Goal: Task Accomplishment & Management: Manage account settings

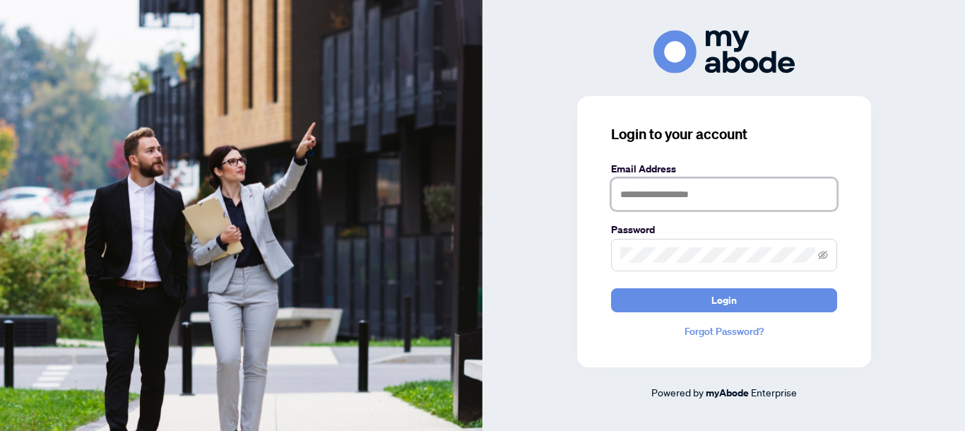
click at [664, 196] on input "text" at bounding box center [724, 194] width 226 height 33
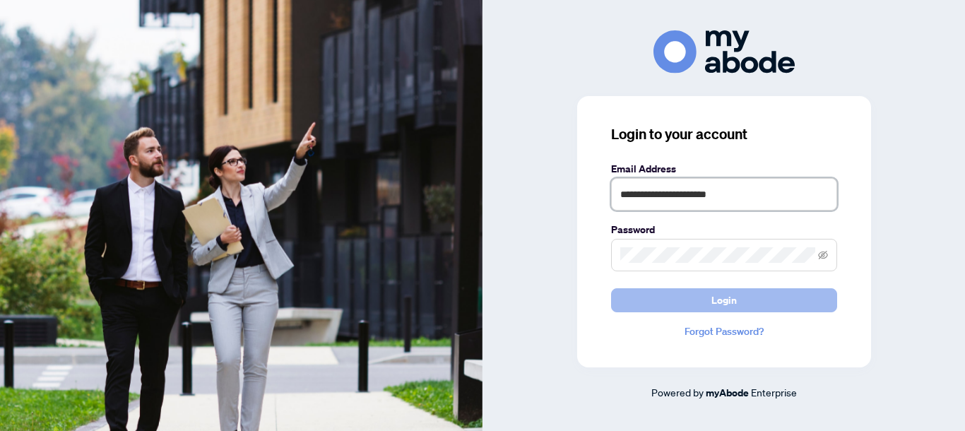
type input "**********"
click at [772, 300] on button "Login" at bounding box center [724, 300] width 226 height 24
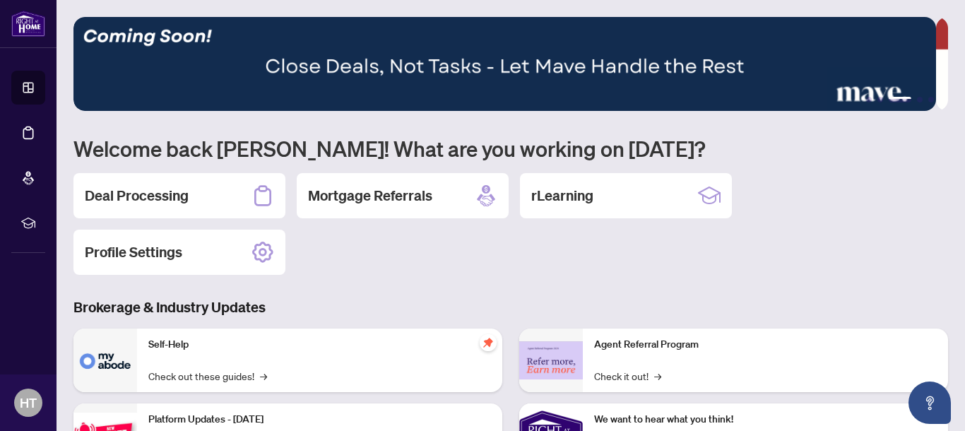
click at [208, 193] on div "Deal Processing" at bounding box center [179, 195] width 212 height 45
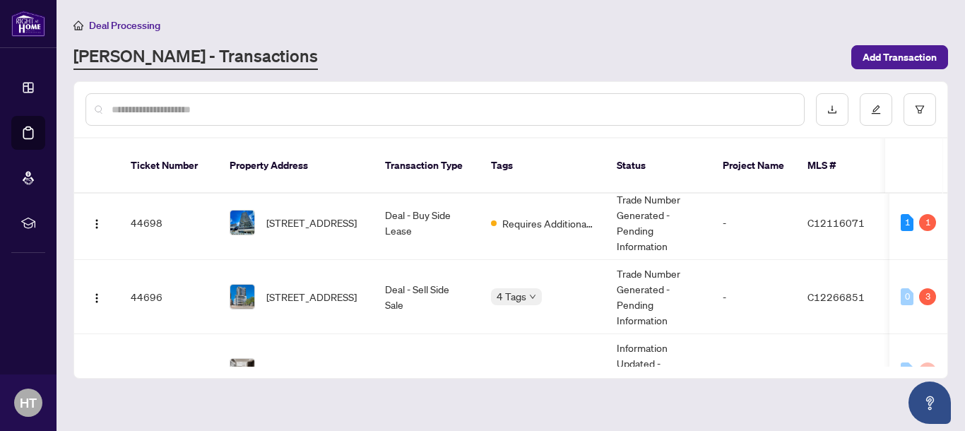
scroll to position [208, 0]
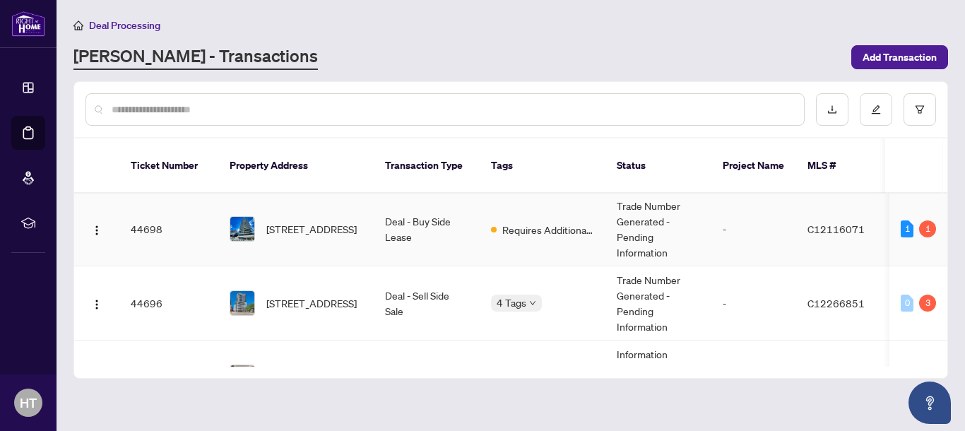
click at [369, 219] on td "[STREET_ADDRESS]" at bounding box center [295, 229] width 155 height 74
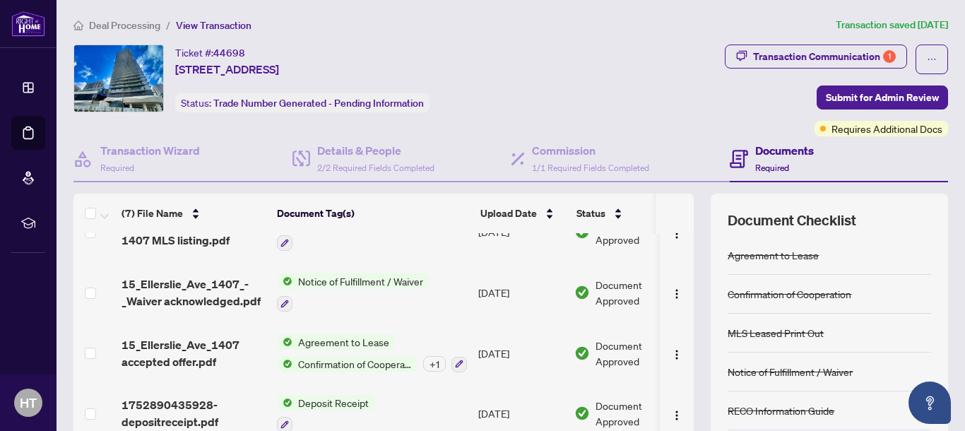
scroll to position [213, 0]
click at [789, 53] on div "Transaction Communication 1" at bounding box center [824, 56] width 143 height 23
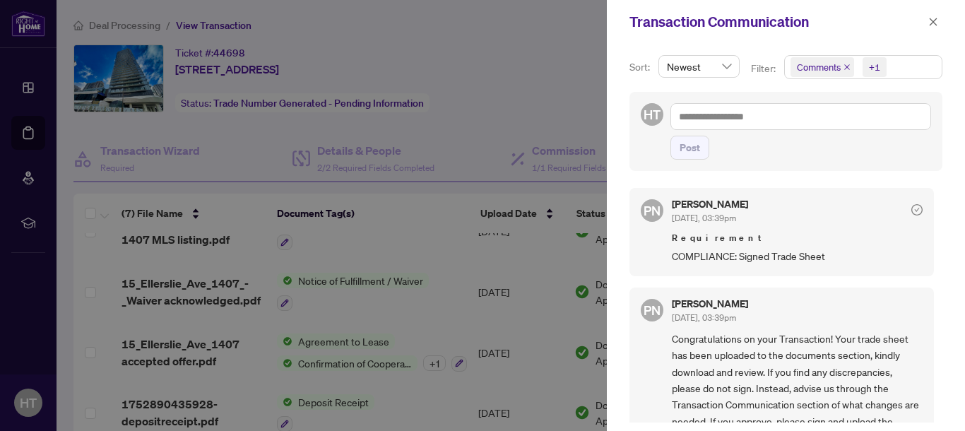
click at [563, 57] on div at bounding box center [482, 215] width 965 height 431
click at [931, 25] on icon "close" at bounding box center [933, 22] width 10 height 10
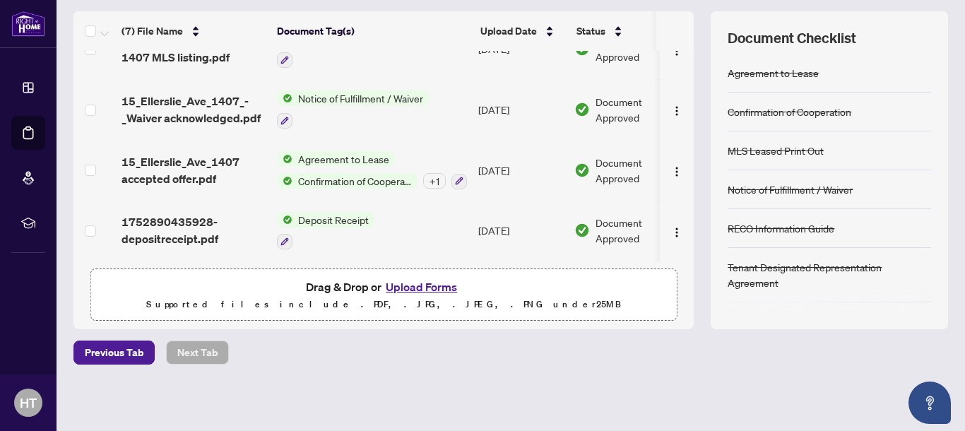
scroll to position [0, 0]
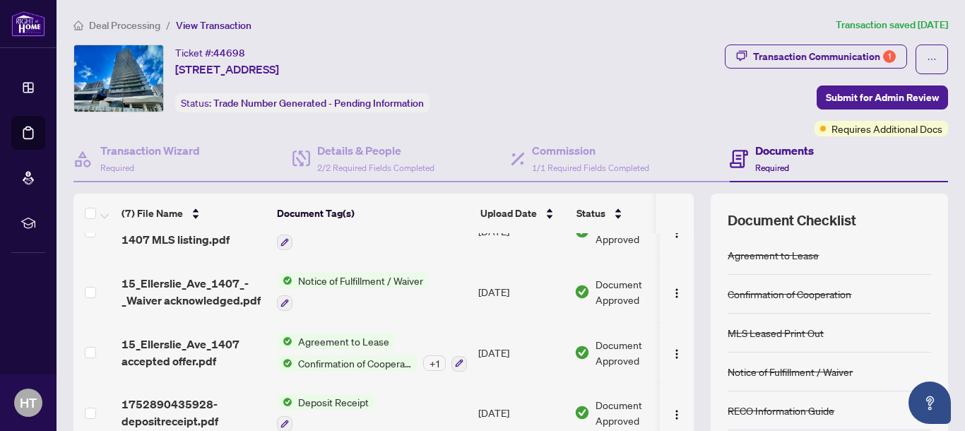
click at [140, 29] on span "Deal Processing" at bounding box center [124, 25] width 71 height 13
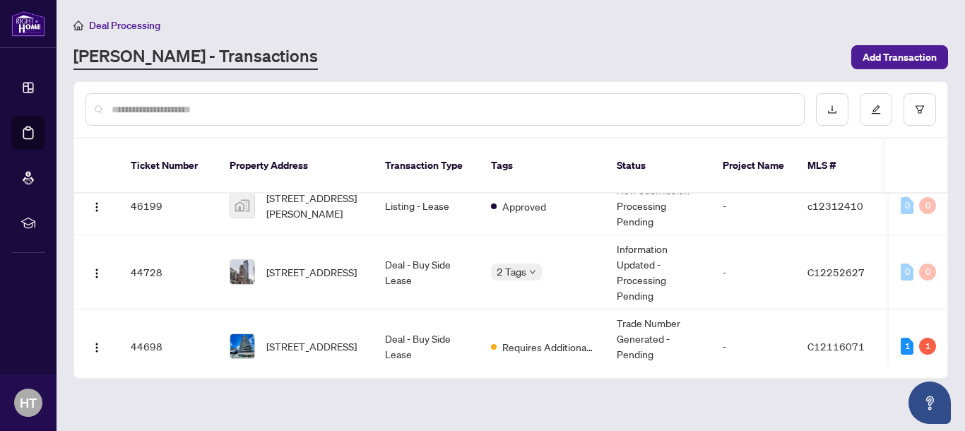
scroll to position [105, 0]
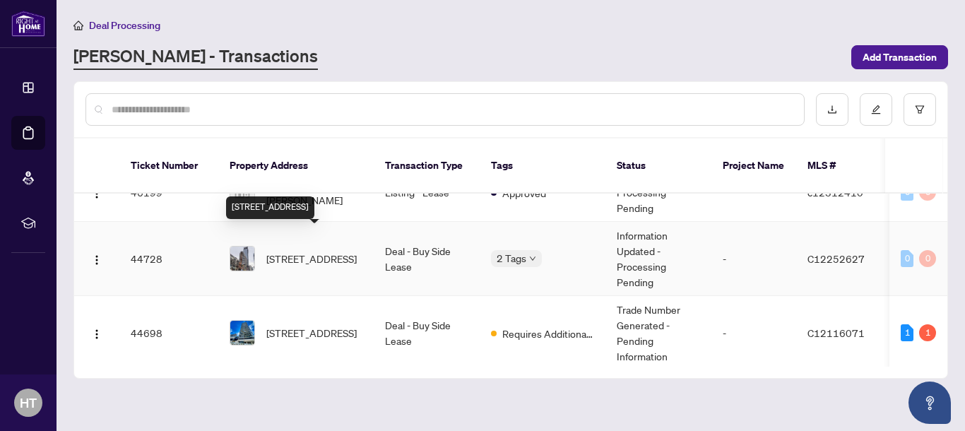
click at [301, 251] on span "[STREET_ADDRESS]" at bounding box center [311, 259] width 90 height 16
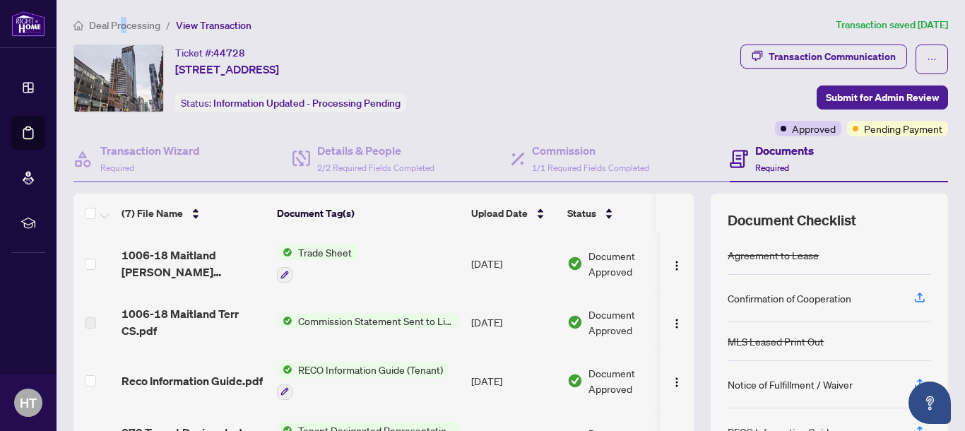
click at [124, 24] on span "Deal Processing" at bounding box center [124, 25] width 71 height 13
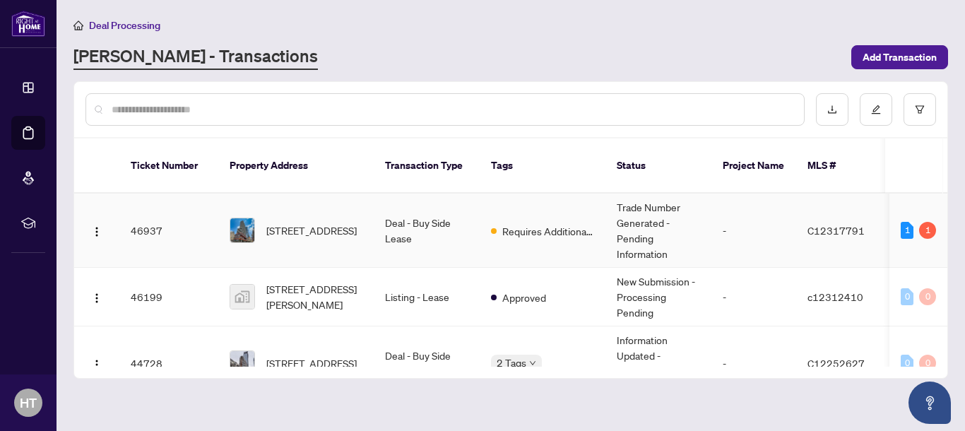
click at [315, 199] on td "[STREET_ADDRESS]" at bounding box center [295, 231] width 155 height 74
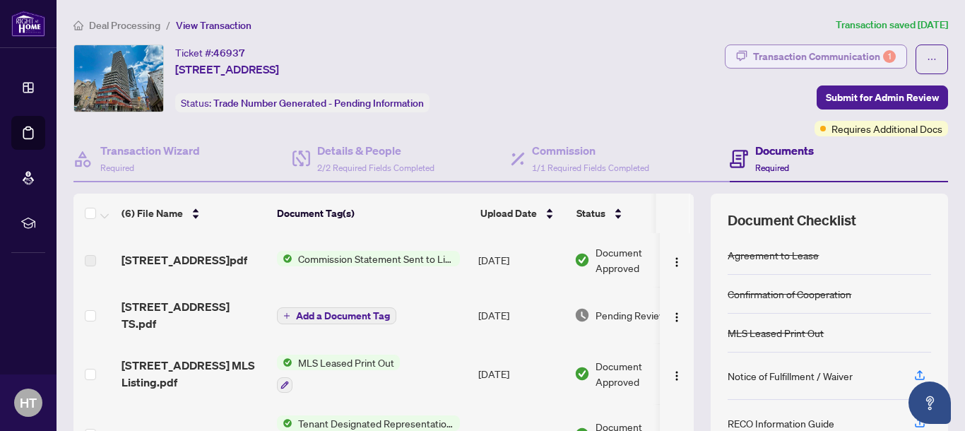
click at [814, 47] on div "Transaction Communication 1" at bounding box center [824, 56] width 143 height 23
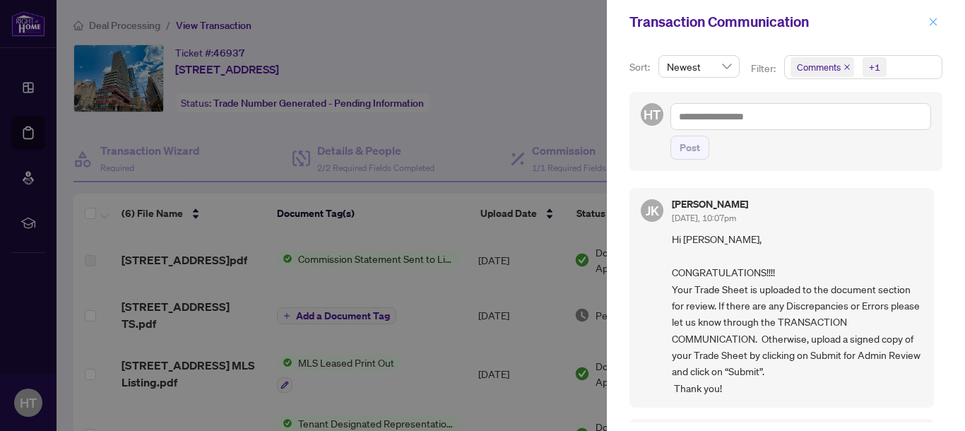
click at [933, 17] on icon "close" at bounding box center [933, 22] width 10 height 10
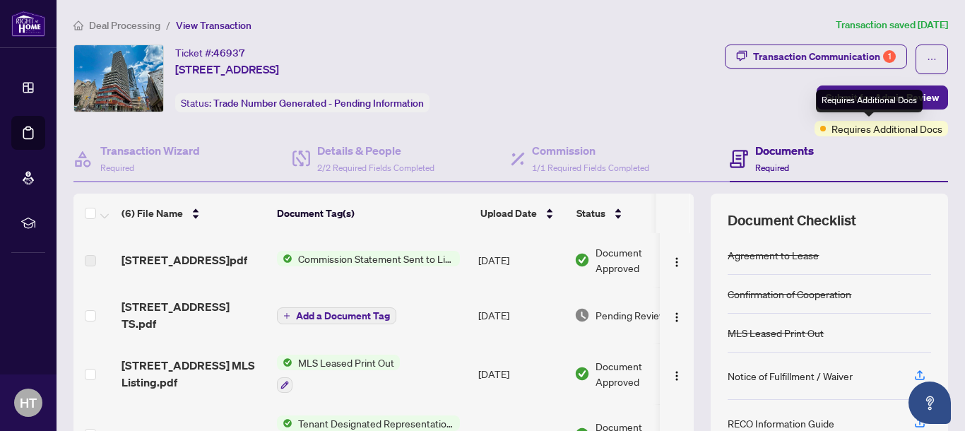
click at [904, 131] on span "Requires Additional Docs" at bounding box center [887, 129] width 111 height 16
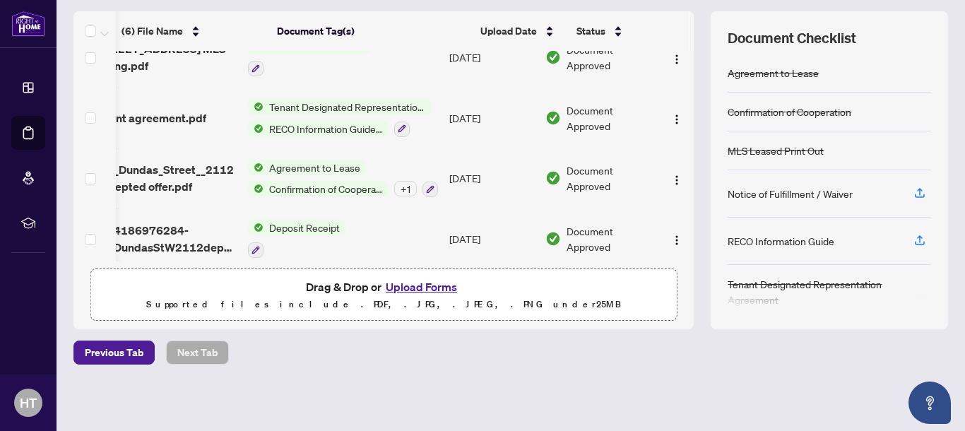
scroll to position [0, 47]
drag, startPoint x: 678, startPoint y: 122, endPoint x: 685, endPoint y: 288, distance: 166.9
click at [685, 288] on div "(6) File Name Document Tag(s) Upload Date Status [STREET_ADDRESS]pdf Commission…" at bounding box center [510, 170] width 875 height 318
click at [395, 208] on td "Deposit Receipt" at bounding box center [342, 238] width 201 height 61
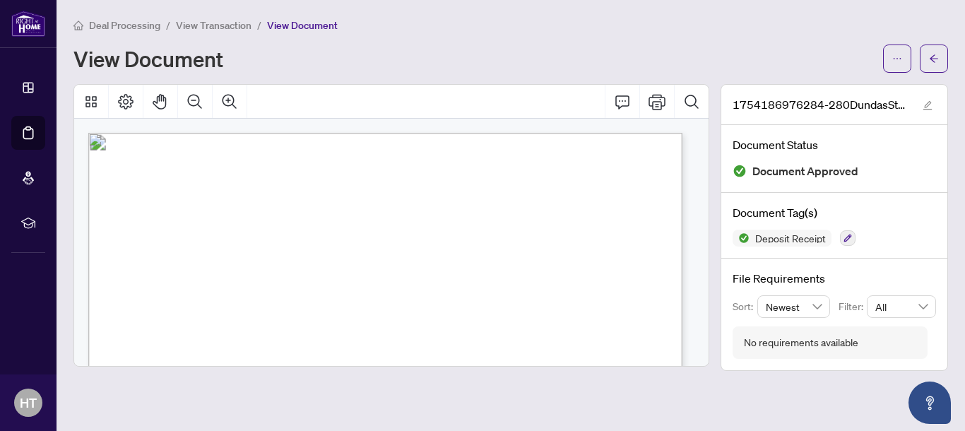
click at [191, 23] on span "View Transaction" at bounding box center [214, 25] width 76 height 13
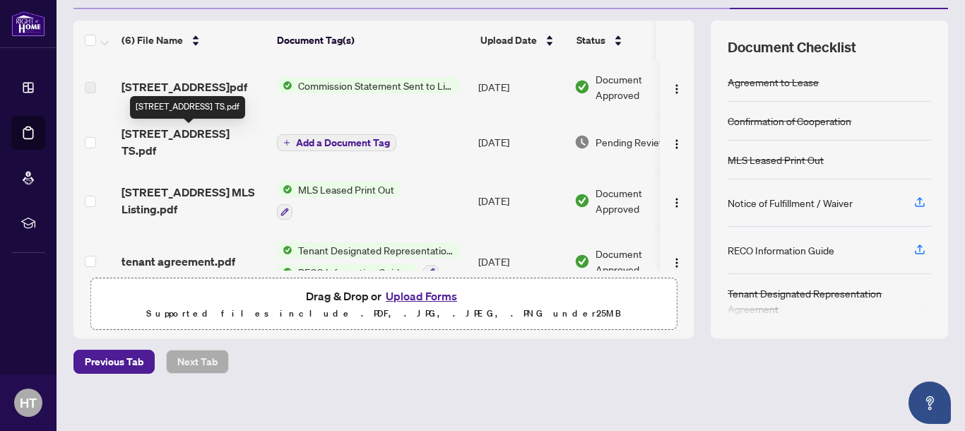
click at [227, 137] on span "[STREET_ADDRESS] TS.pdf" at bounding box center [194, 142] width 144 height 34
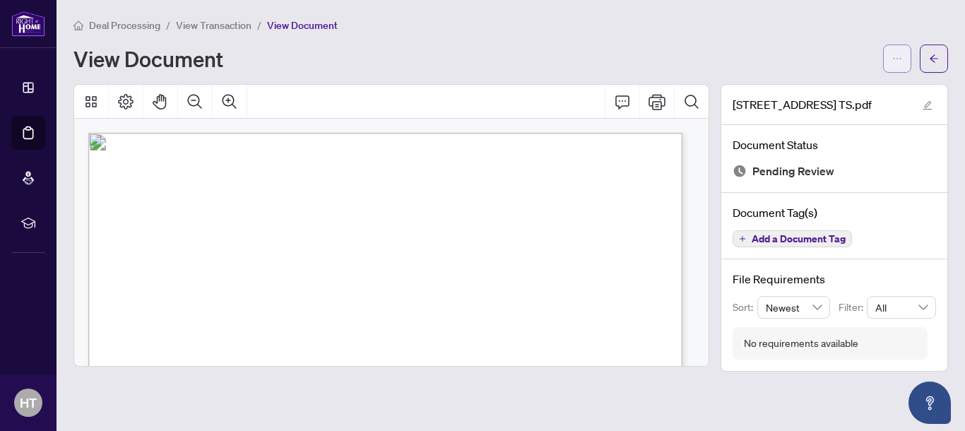
click at [895, 66] on span "button" at bounding box center [897, 58] width 10 height 23
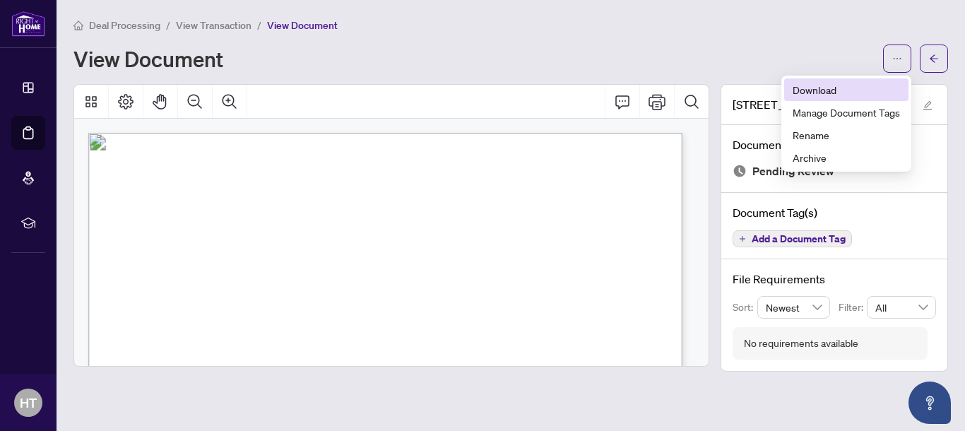
click at [841, 94] on span "Download" at bounding box center [846, 90] width 107 height 16
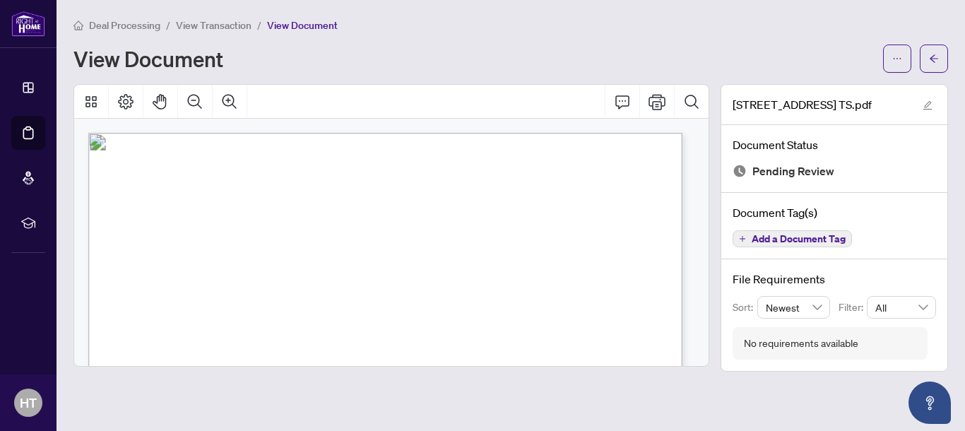
click at [128, 27] on span "Deal Processing" at bounding box center [124, 25] width 71 height 13
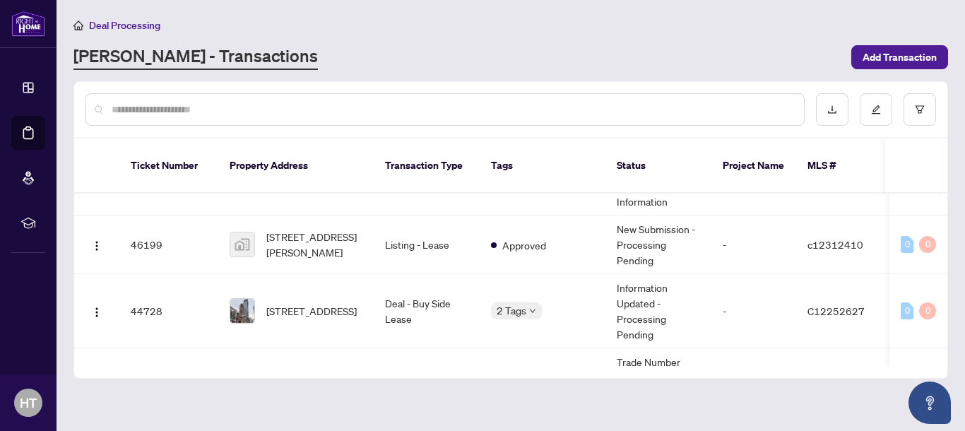
scroll to position [78, 0]
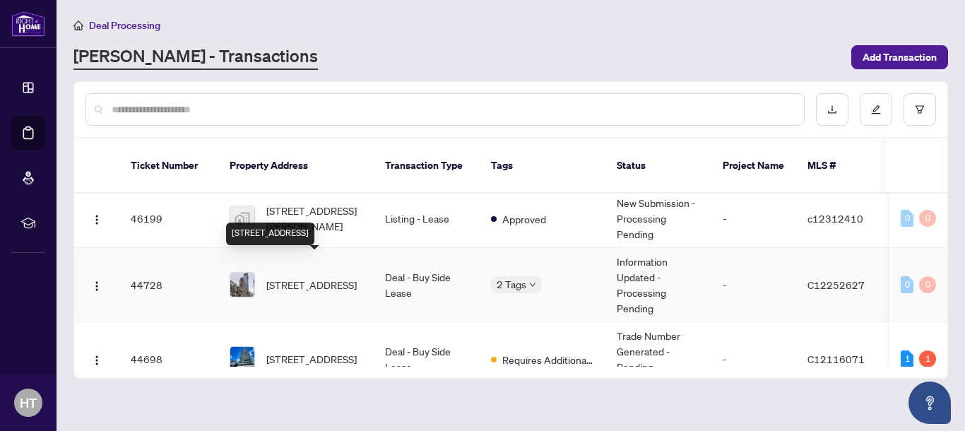
click at [314, 277] on span "[STREET_ADDRESS]" at bounding box center [311, 285] width 90 height 16
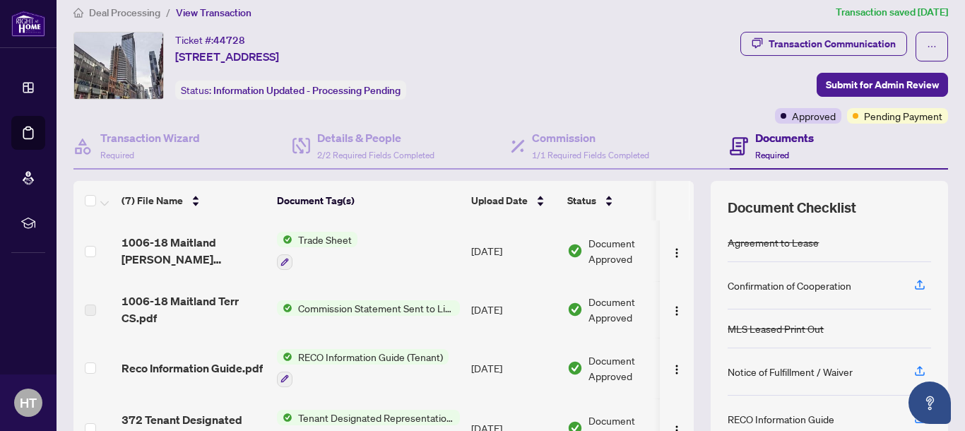
scroll to position [15, 0]
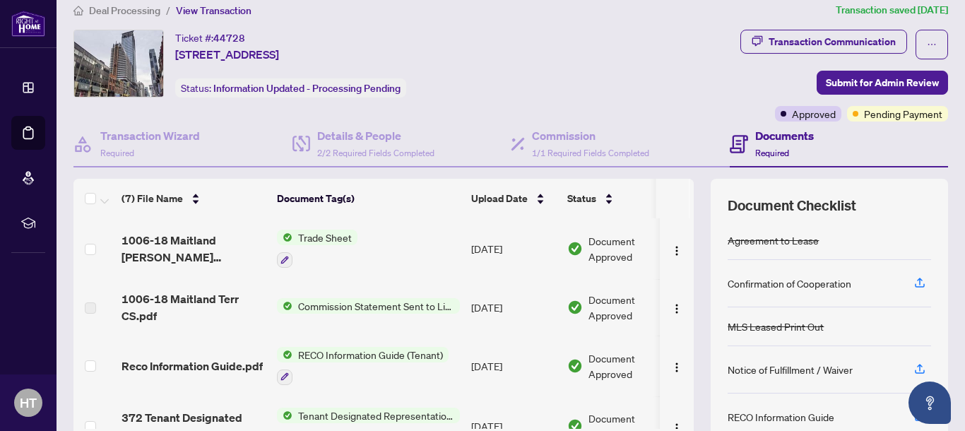
click at [309, 240] on span "Trade Sheet" at bounding box center [325, 238] width 65 height 16
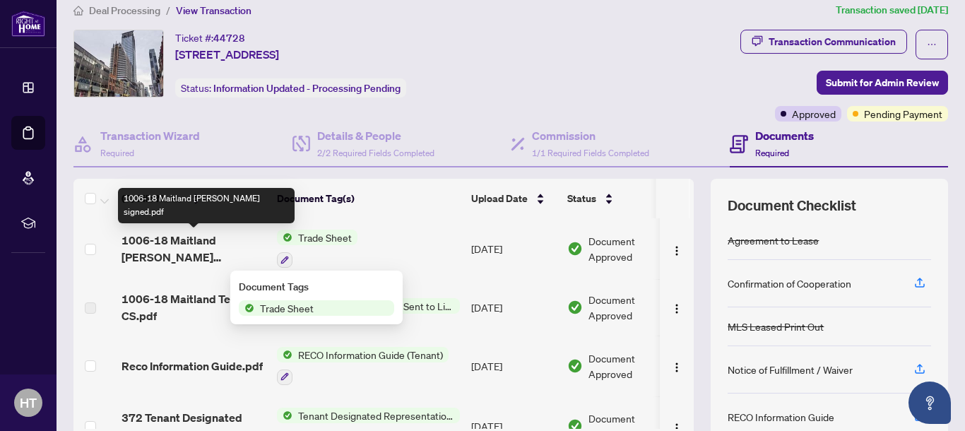
click at [165, 249] on span "1006-18 Maitland [PERSON_NAME] signed.pdf" at bounding box center [194, 249] width 144 height 34
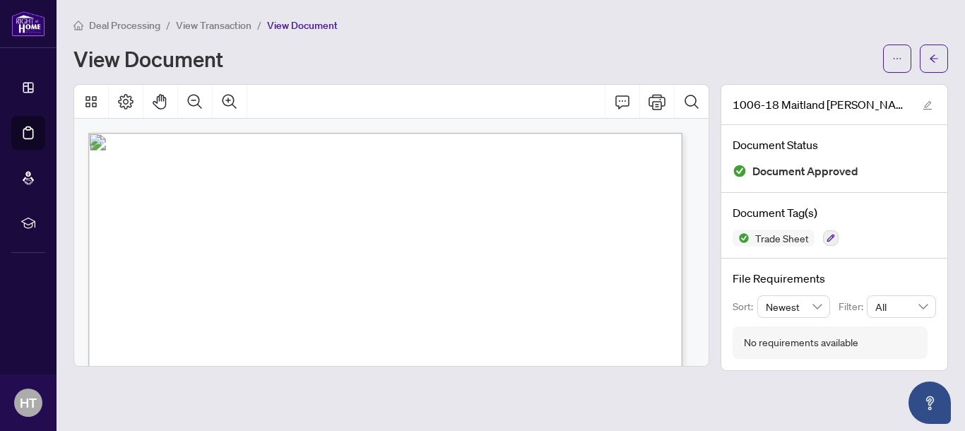
click at [141, 23] on span "Deal Processing" at bounding box center [124, 25] width 71 height 13
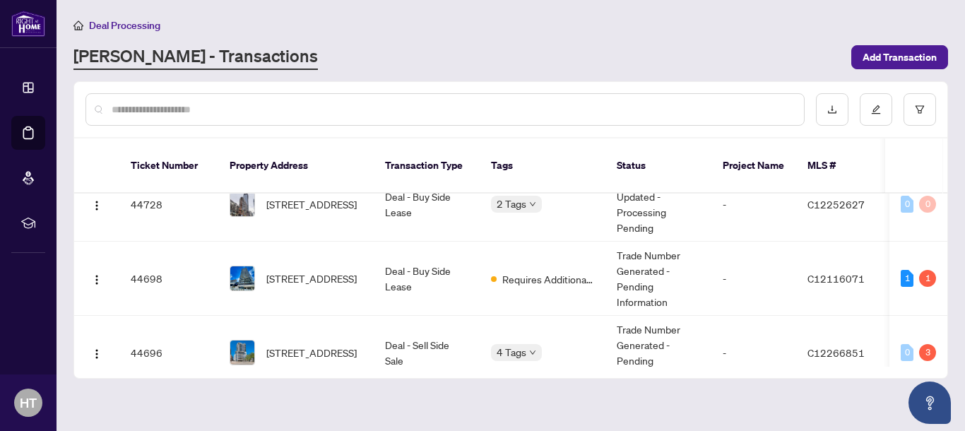
scroll to position [179, 0]
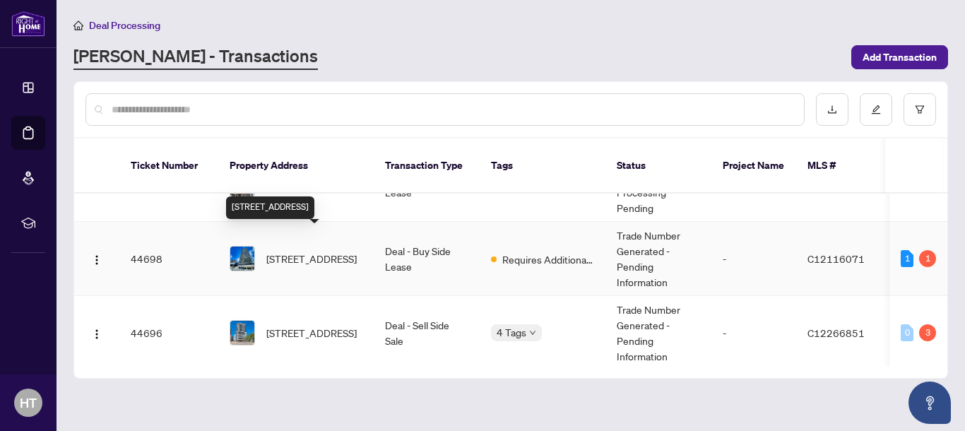
click at [310, 251] on span "[STREET_ADDRESS]" at bounding box center [311, 259] width 90 height 16
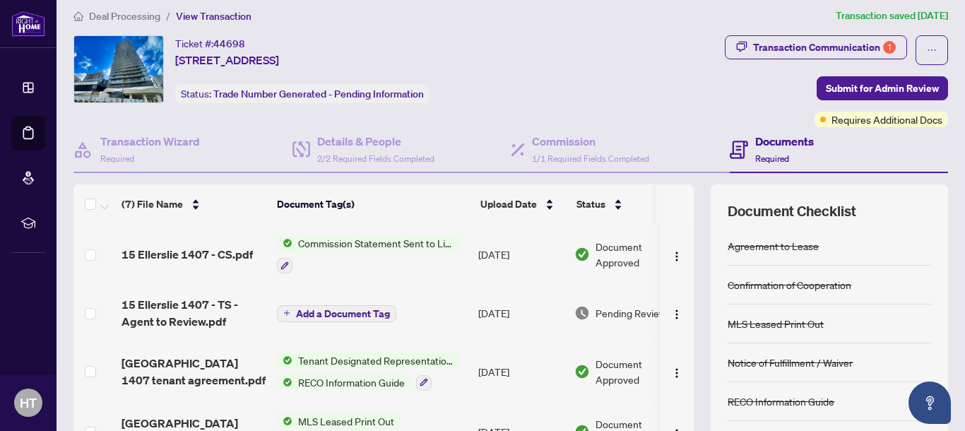
scroll to position [11, 0]
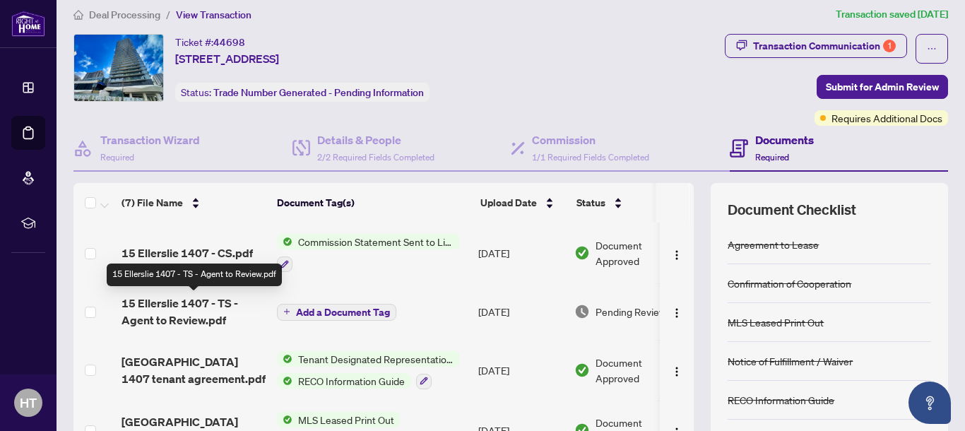
click at [237, 302] on span "15 Ellerslie 1407 - TS - Agent to Review.pdf" at bounding box center [194, 312] width 144 height 34
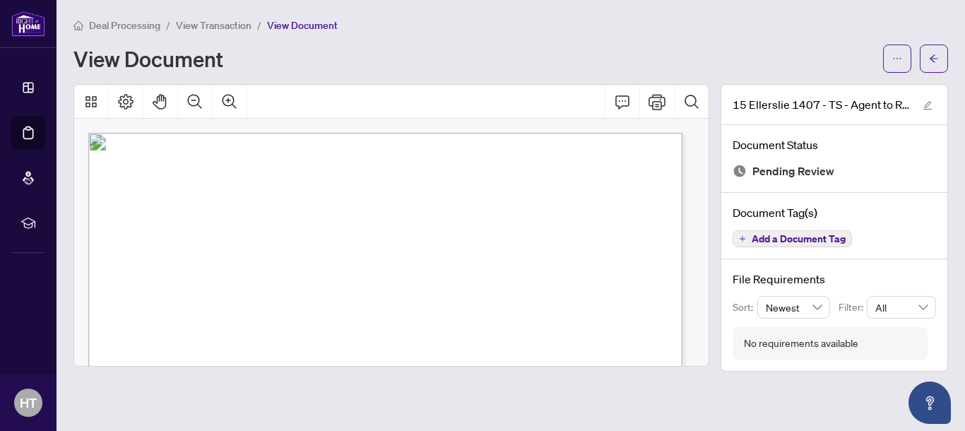
click at [131, 28] on span "Deal Processing" at bounding box center [124, 25] width 71 height 13
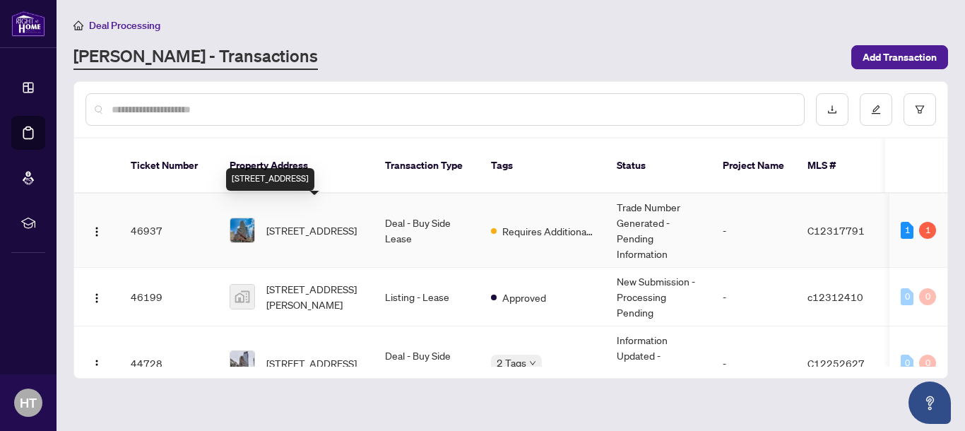
click at [298, 223] on span "[STREET_ADDRESS]" at bounding box center [311, 231] width 90 height 16
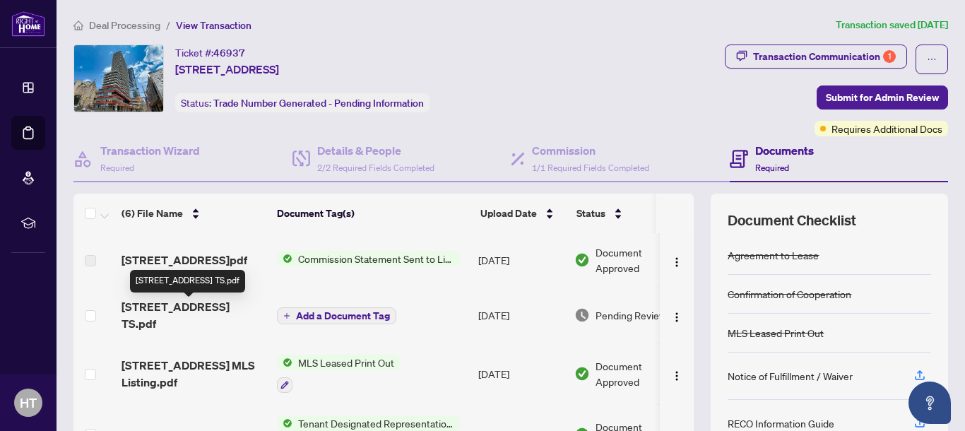
click at [232, 307] on span "[STREET_ADDRESS] TS.pdf" at bounding box center [194, 315] width 144 height 34
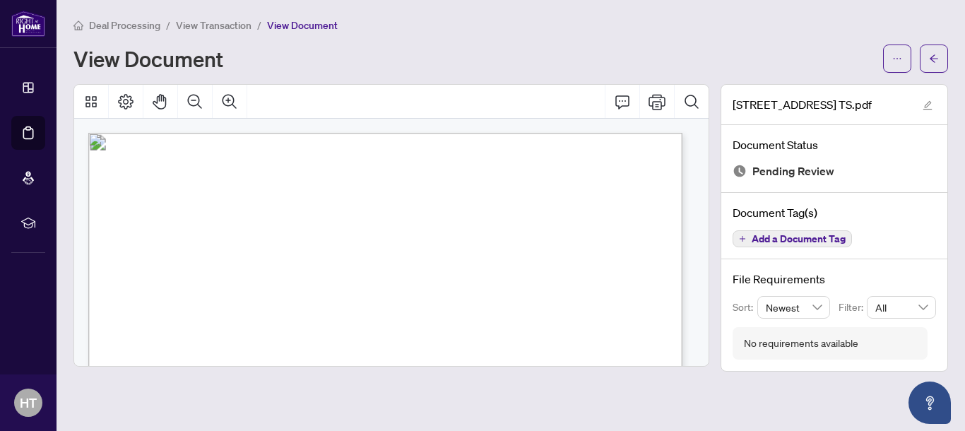
click at [111, 28] on span "Deal Processing" at bounding box center [124, 25] width 71 height 13
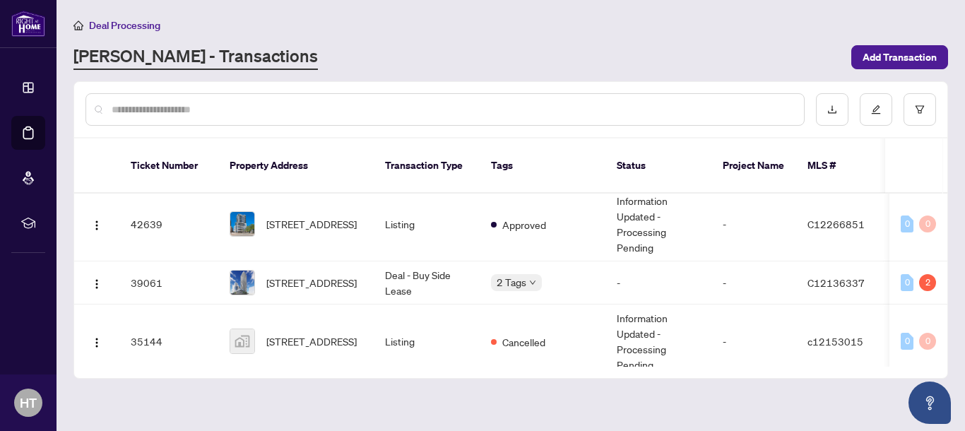
scroll to position [442, 0]
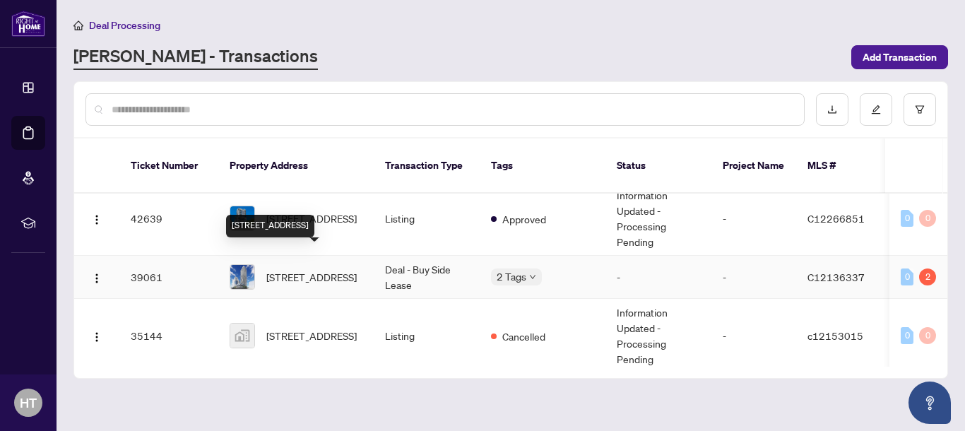
click at [322, 269] on span "[STREET_ADDRESS]" at bounding box center [311, 277] width 90 height 16
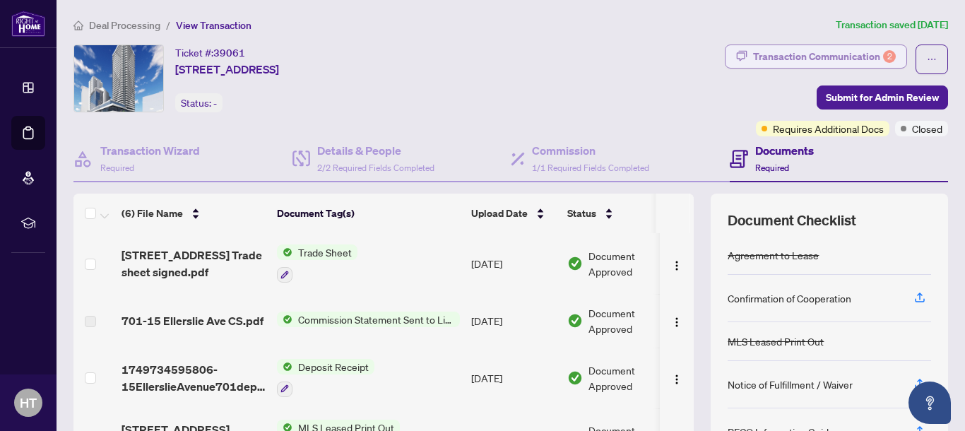
click at [842, 56] on div "Transaction Communication 2" at bounding box center [824, 56] width 143 height 23
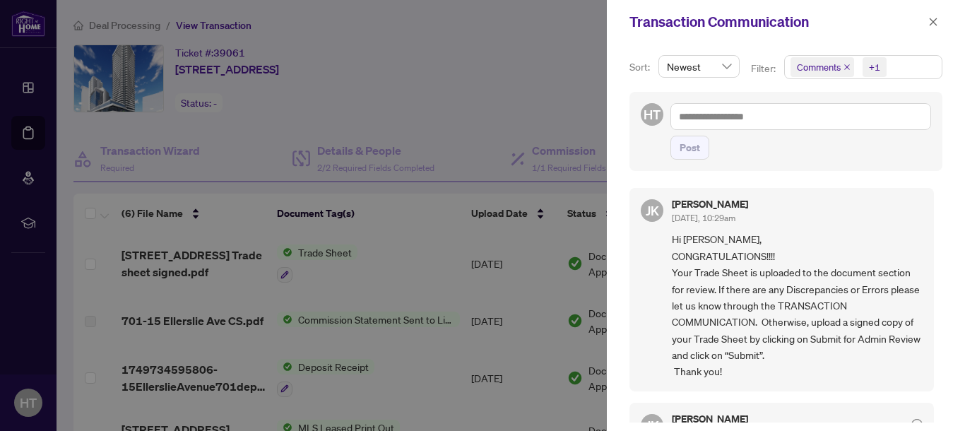
click at [548, 57] on div at bounding box center [482, 215] width 965 height 431
click at [932, 22] on icon "close" at bounding box center [934, 22] width 8 height 8
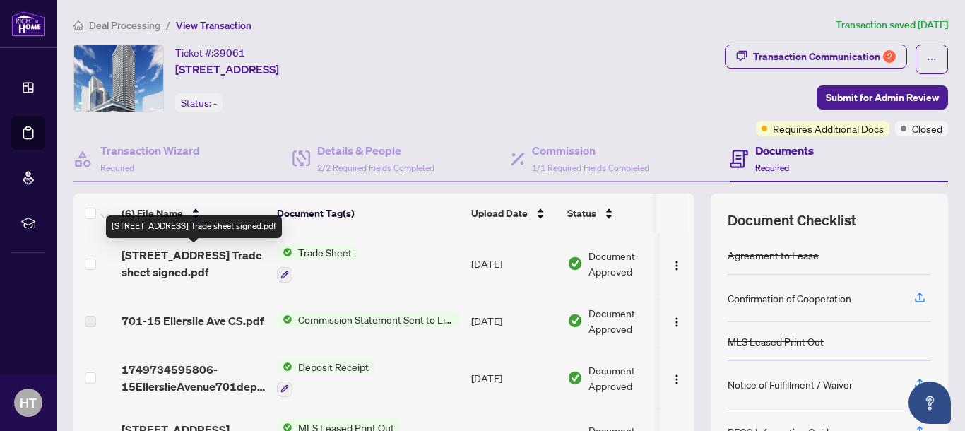
click at [184, 258] on span "[STREET_ADDRESS] Trade sheet signed.pdf" at bounding box center [194, 264] width 144 height 34
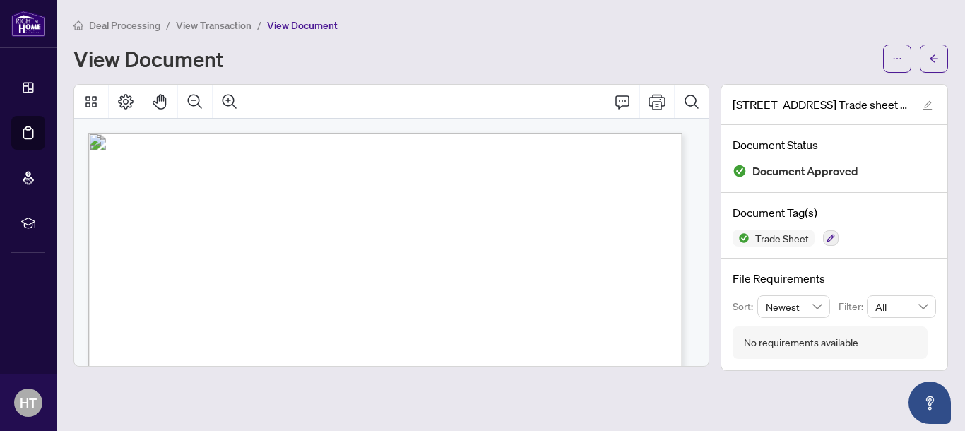
click at [138, 27] on span "Deal Processing" at bounding box center [124, 25] width 71 height 13
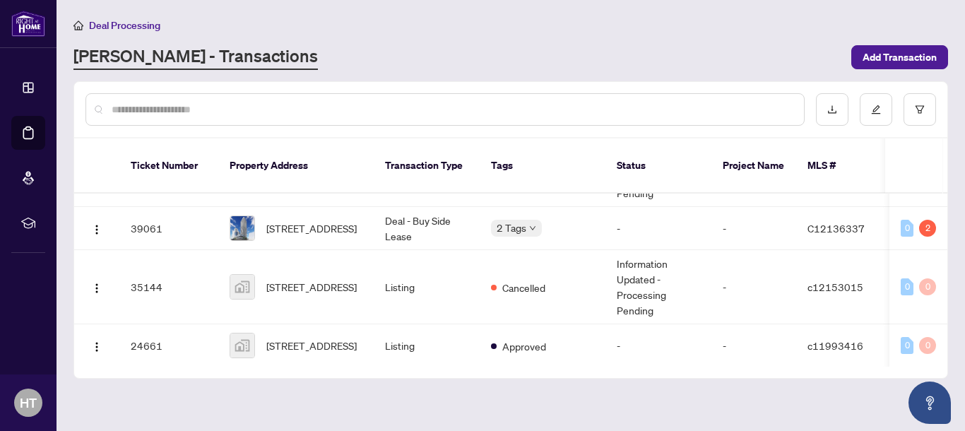
scroll to position [460, 0]
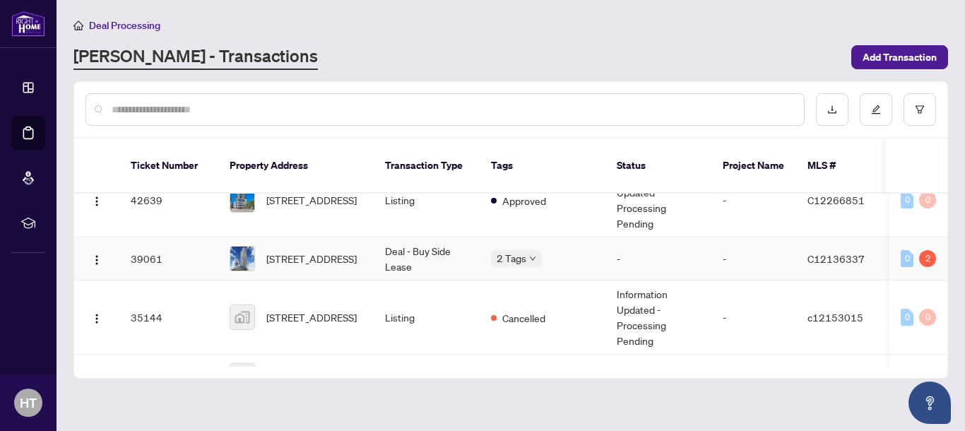
click at [528, 250] on div "2 Tags" at bounding box center [516, 258] width 51 height 16
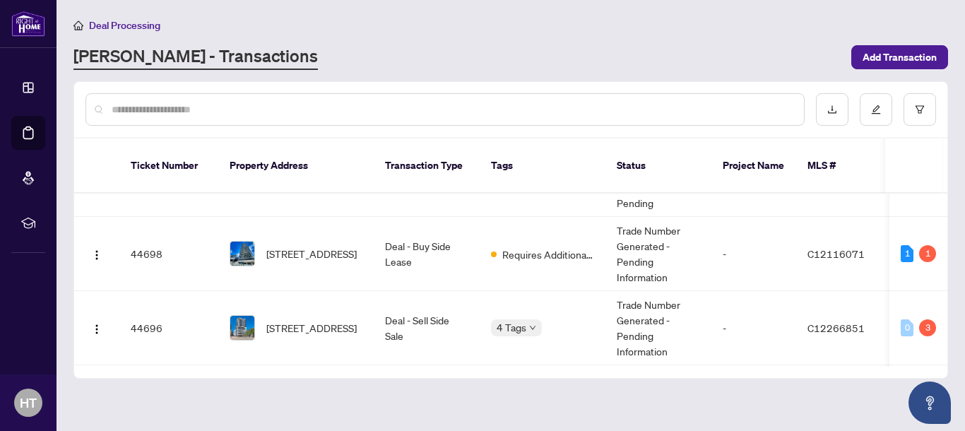
scroll to position [158, 0]
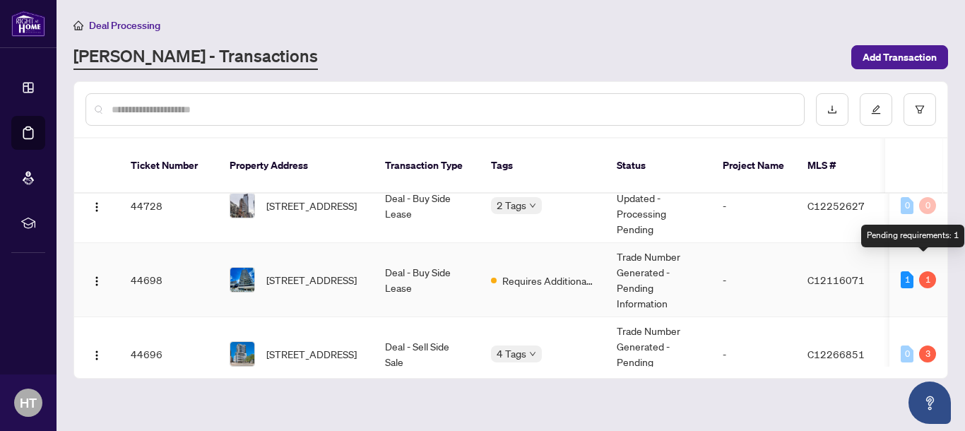
click at [922, 271] on div "1" at bounding box center [927, 279] width 17 height 17
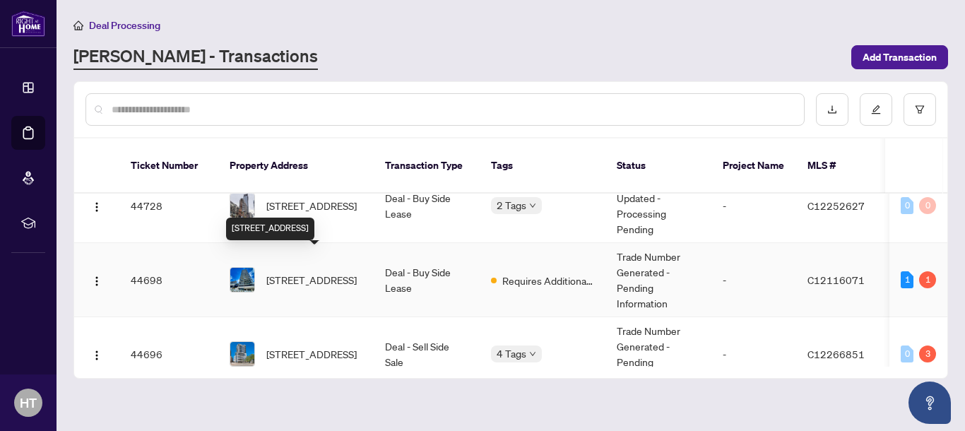
click at [324, 272] on span "[STREET_ADDRESS]" at bounding box center [311, 280] width 90 height 16
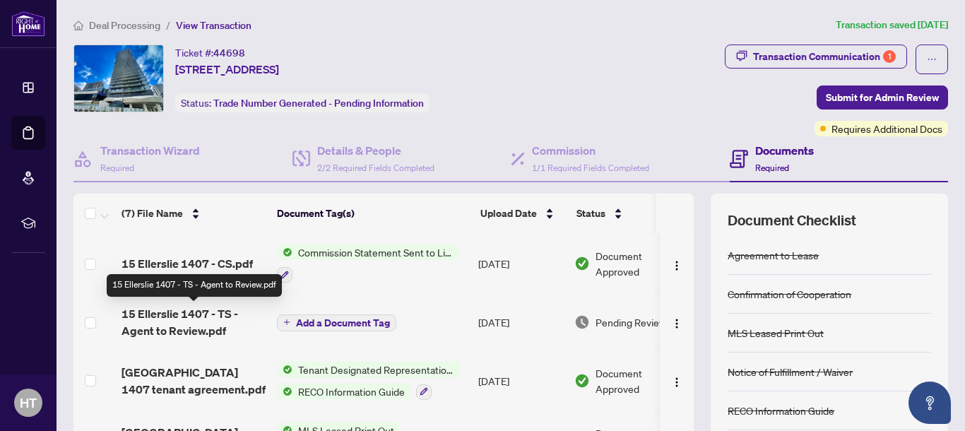
click at [201, 317] on span "15 Ellerslie 1407 - TS - Agent to Review.pdf" at bounding box center [194, 322] width 144 height 34
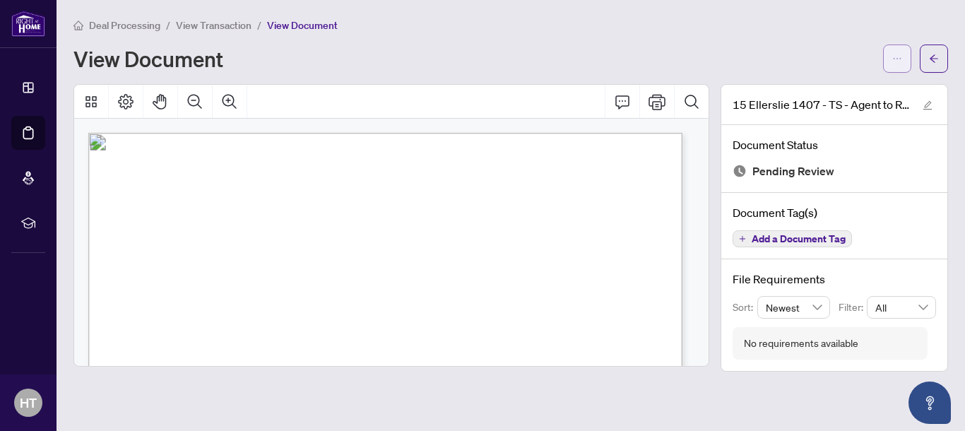
click at [884, 55] on button "button" at bounding box center [897, 59] width 28 height 28
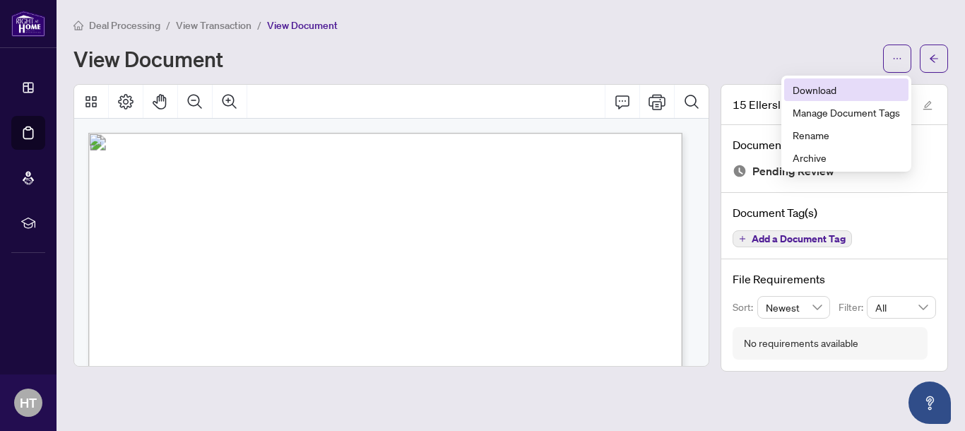
click at [831, 90] on span "Download" at bounding box center [846, 90] width 107 height 16
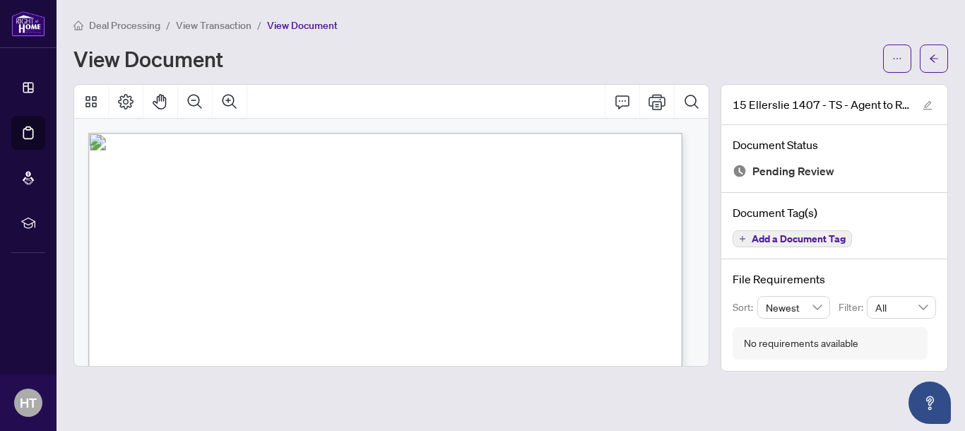
click at [219, 25] on span "View Transaction" at bounding box center [214, 25] width 76 height 13
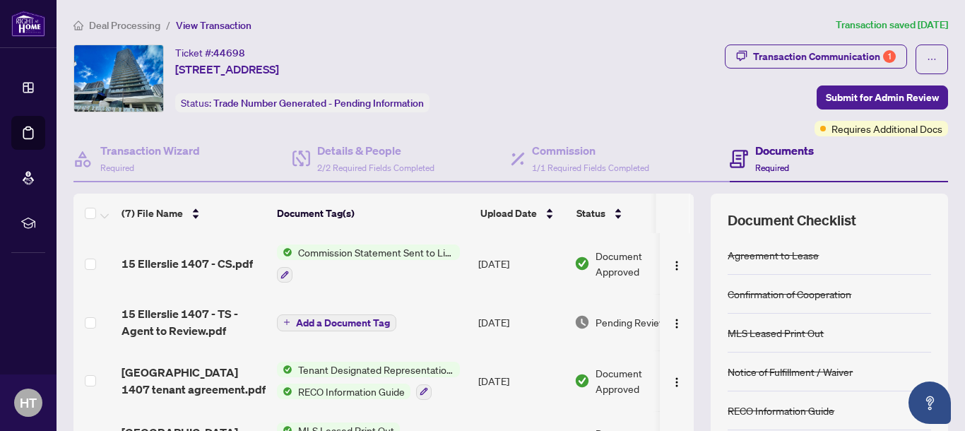
scroll to position [182, 0]
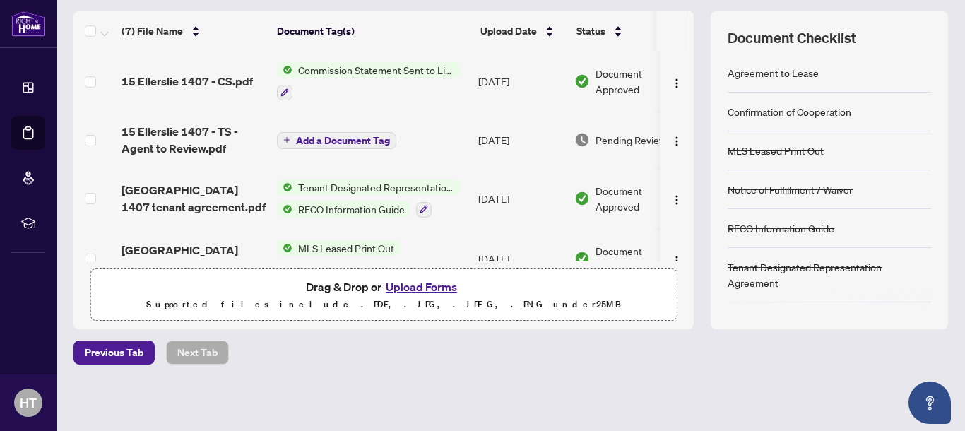
click at [424, 290] on button "Upload Forms" at bounding box center [422, 287] width 80 height 18
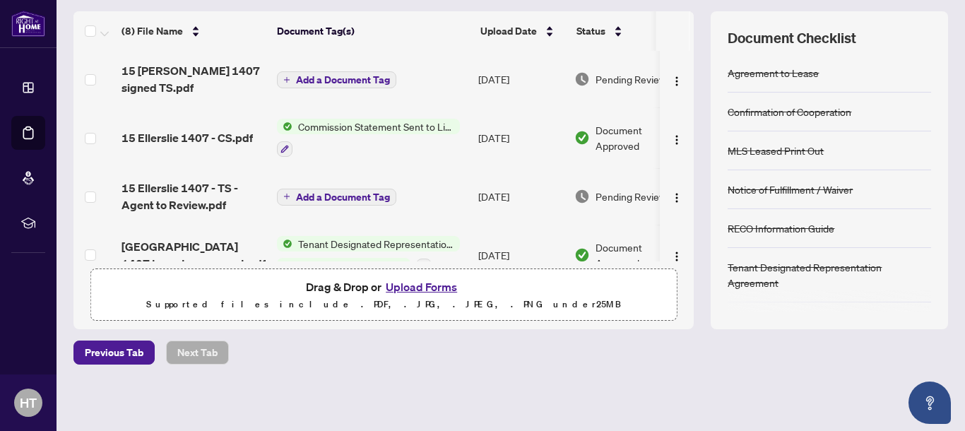
scroll to position [0, 0]
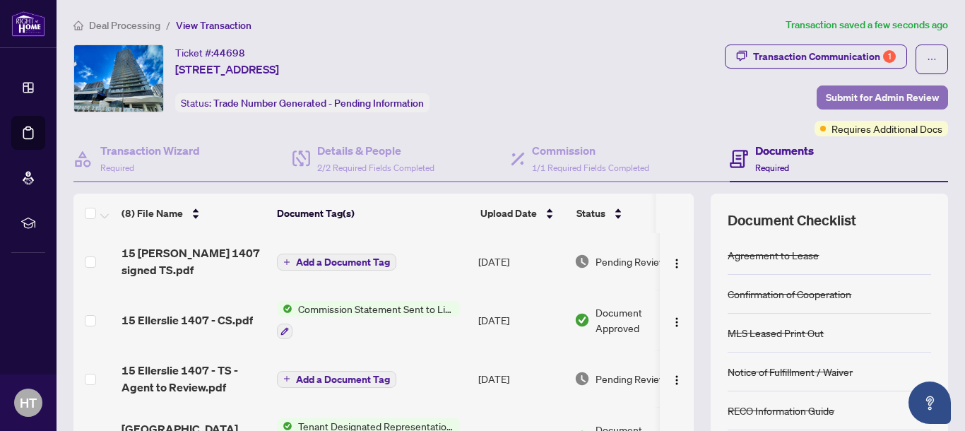
click at [847, 99] on span "Submit for Admin Review" at bounding box center [882, 97] width 113 height 23
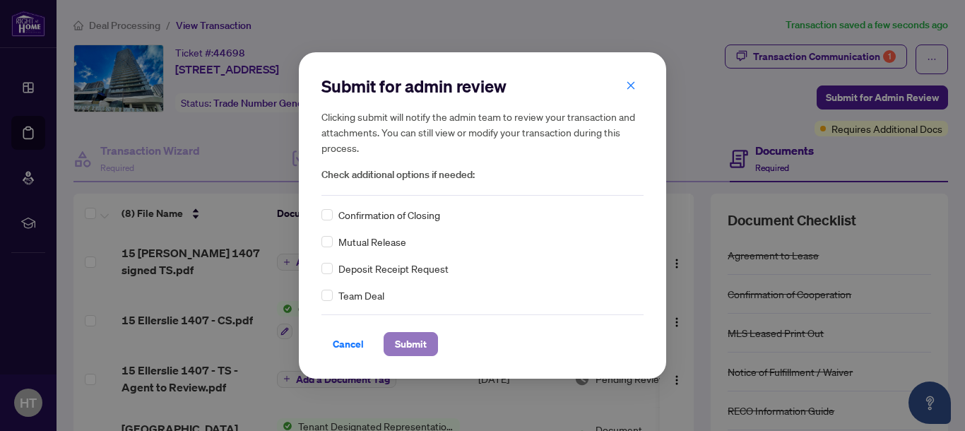
click at [407, 346] on span "Submit" at bounding box center [411, 344] width 32 height 23
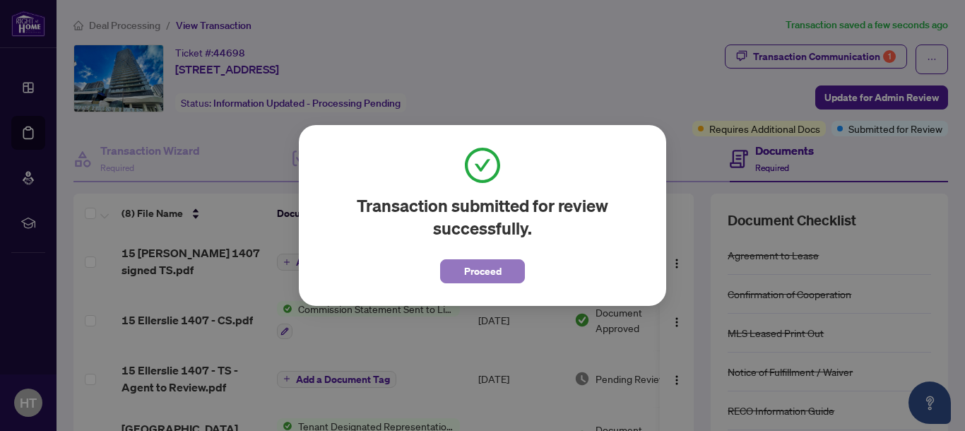
click at [502, 273] on button "Proceed" at bounding box center [482, 271] width 85 height 24
